Goal: Find contact information: Find contact information

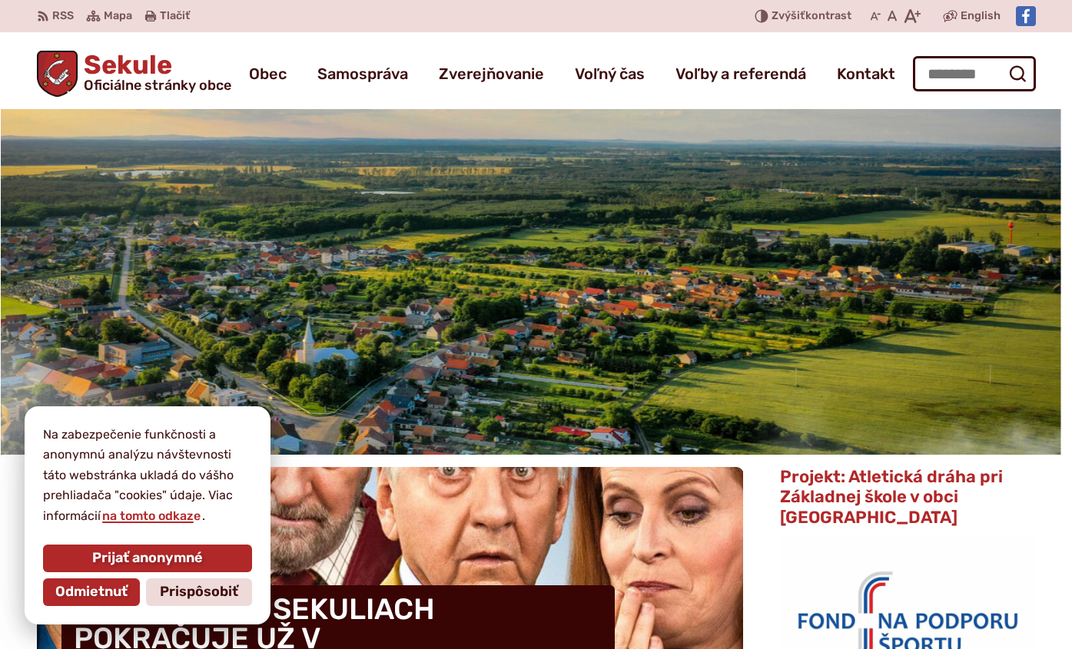
drag, startPoint x: 118, startPoint y: 552, endPoint x: 114, endPoint y: 575, distance: 23.3
click at [118, 552] on span "Prijať anonymné" at bounding box center [147, 558] width 111 height 17
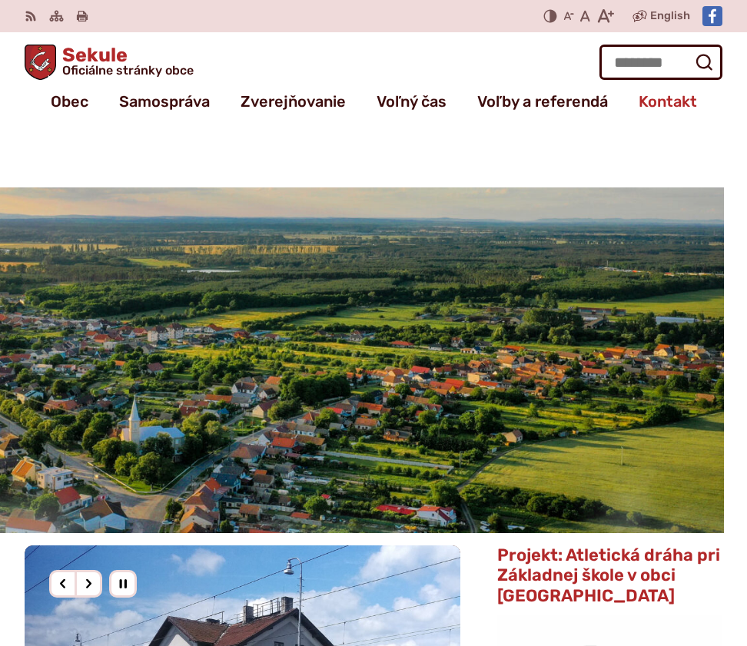
click at [655, 101] on span "Kontakt" at bounding box center [667, 101] width 58 height 31
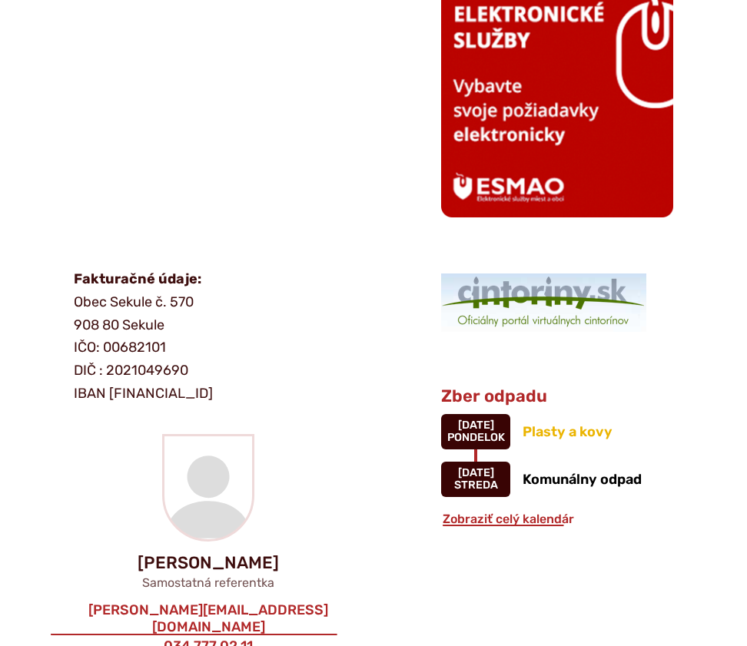
scroll to position [1076, 0]
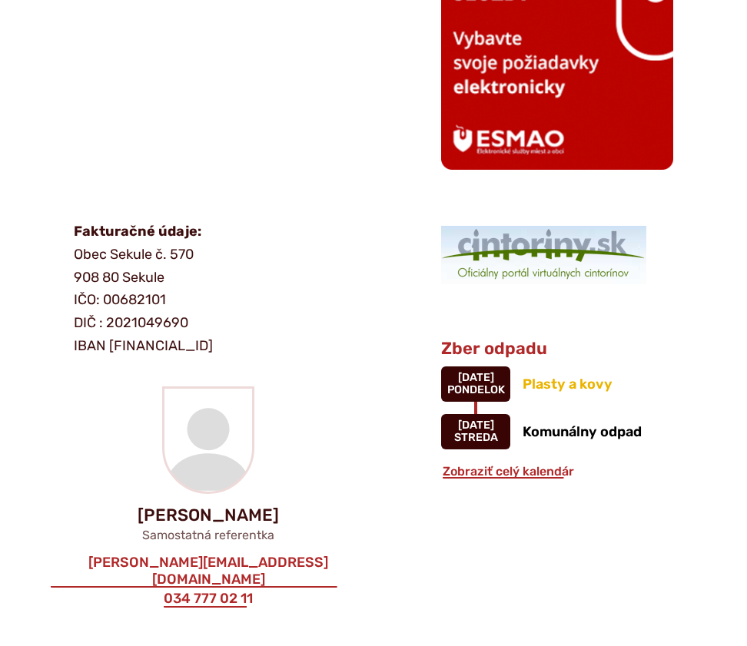
click at [121, 299] on p "Fakturačné údaje: Obec Sekule č. 570 908 80 Sekule IČO: 00682101 DIČ : [FINANCI…" at bounding box center [257, 289] width 367 height 137
copy p "00682101"
click at [131, 323] on p "Fakturačné údaje: Obec Sekule č. 570 908 80 Sekule IČO: 00682101 DIČ : [FINANCI…" at bounding box center [257, 289] width 367 height 137
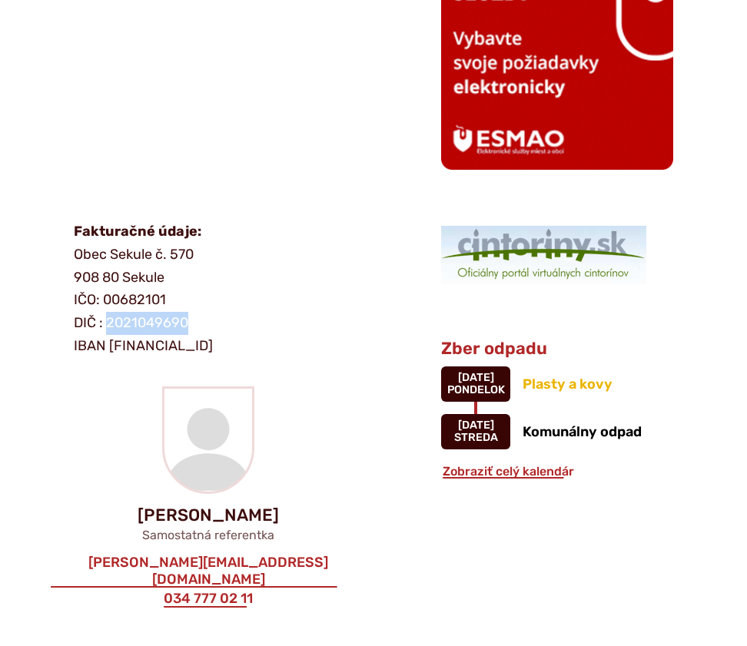
copy p "2021049690"
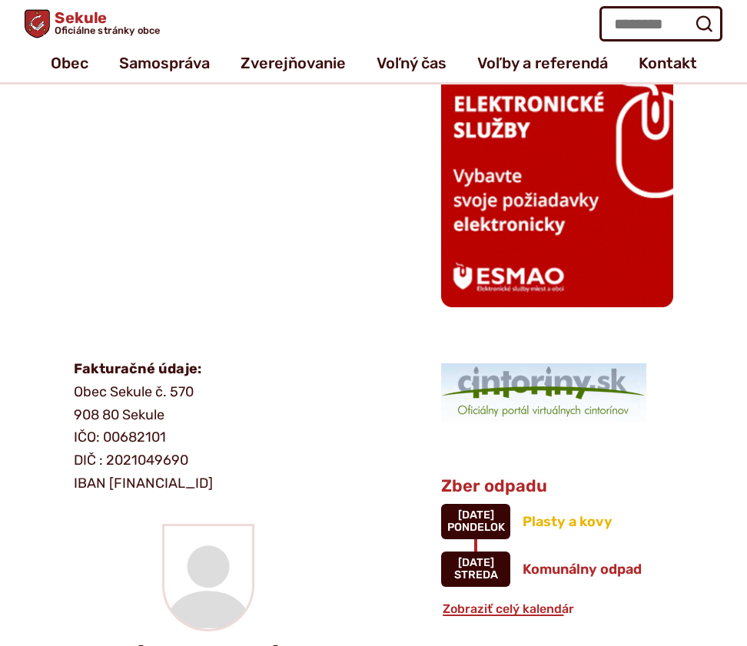
scroll to position [922, 0]
